Goal: Transaction & Acquisition: Purchase product/service

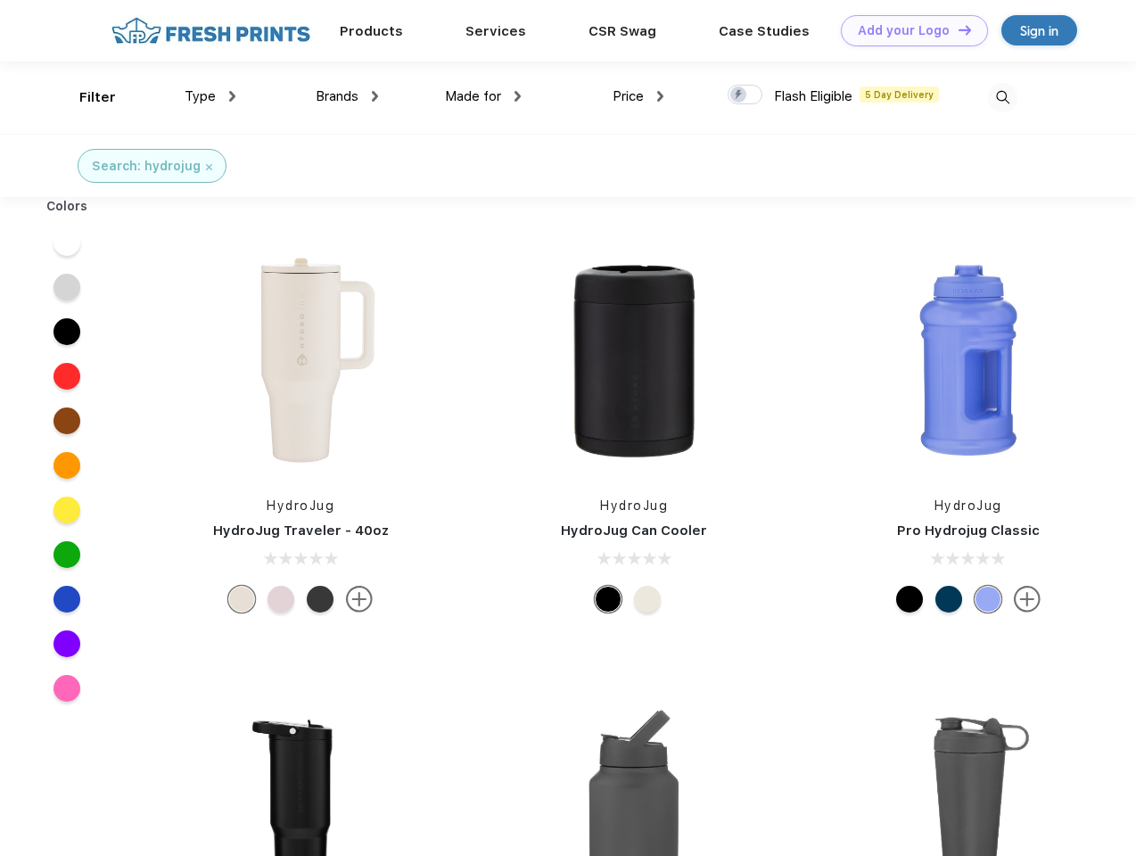
click at [908, 30] on link "Add your Logo Design Tool" at bounding box center [914, 30] width 147 height 31
click at [0, 0] on div "Design Tool" at bounding box center [0, 0] width 0 height 0
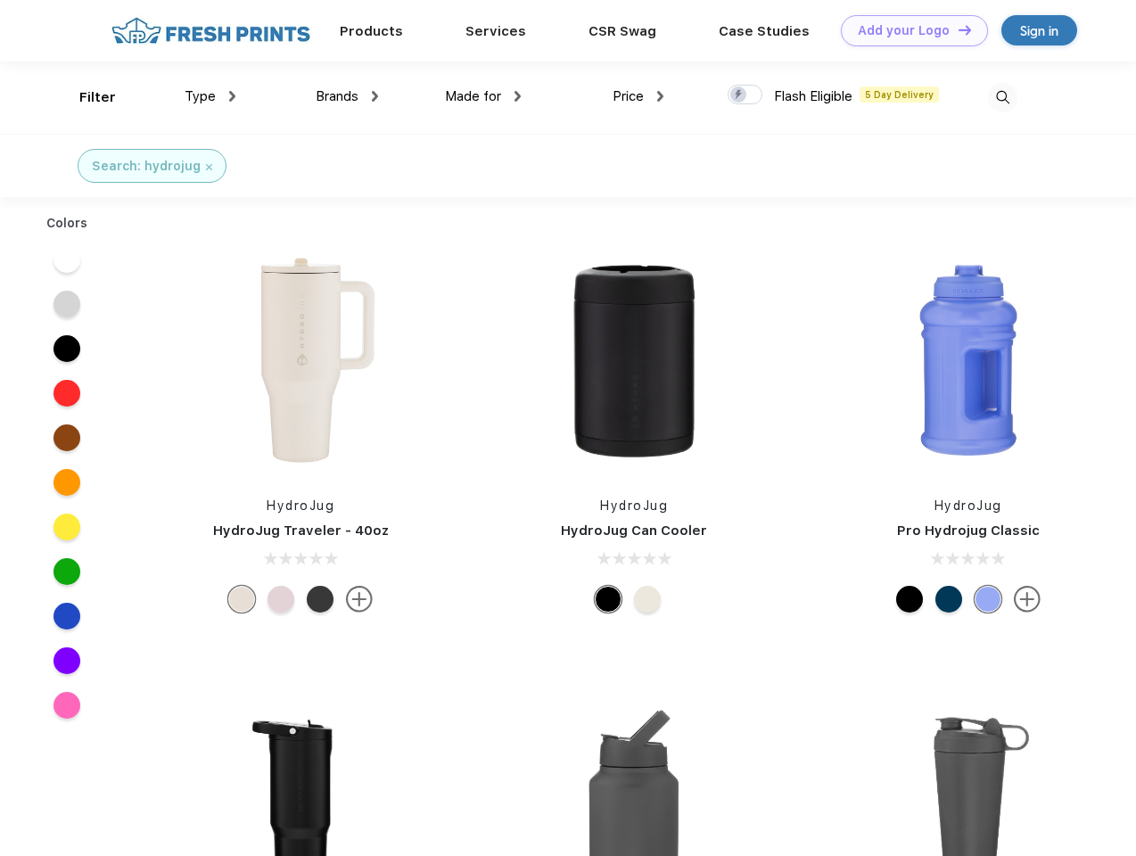
click at [957, 29] on link "Add your Logo Design Tool" at bounding box center [914, 30] width 147 height 31
click at [86, 97] on div "Filter" at bounding box center [97, 97] width 37 height 21
click at [211, 96] on span "Type" at bounding box center [200, 96] width 31 height 16
click at [347, 96] on span "Brands" at bounding box center [337, 96] width 43 height 16
click at [483, 96] on span "Made for" at bounding box center [473, 96] width 56 height 16
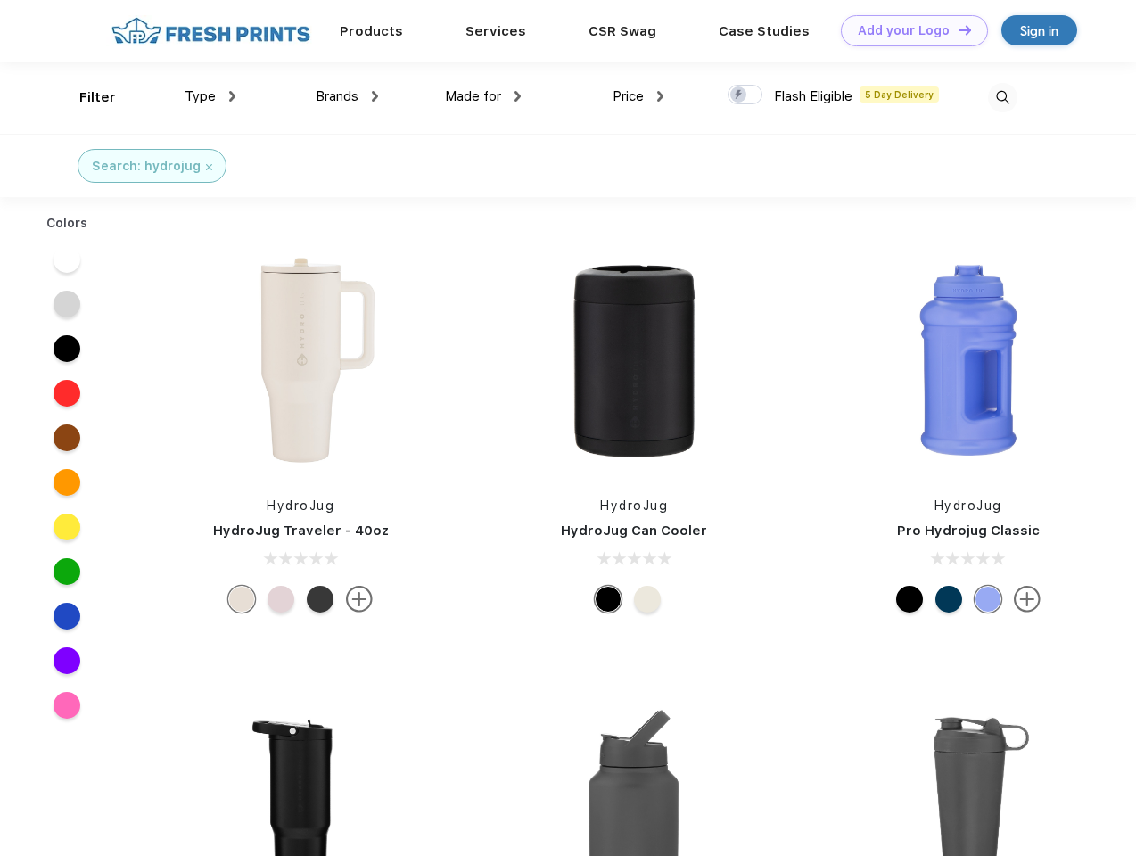
click at [639, 96] on span "Price" at bounding box center [628, 96] width 31 height 16
click at [746, 95] on div at bounding box center [745, 95] width 35 height 20
click at [739, 95] on input "checkbox" at bounding box center [734, 90] width 12 height 12
click at [1003, 97] on img at bounding box center [1002, 97] width 29 height 29
